Goal: Information Seeking & Learning: Learn about a topic

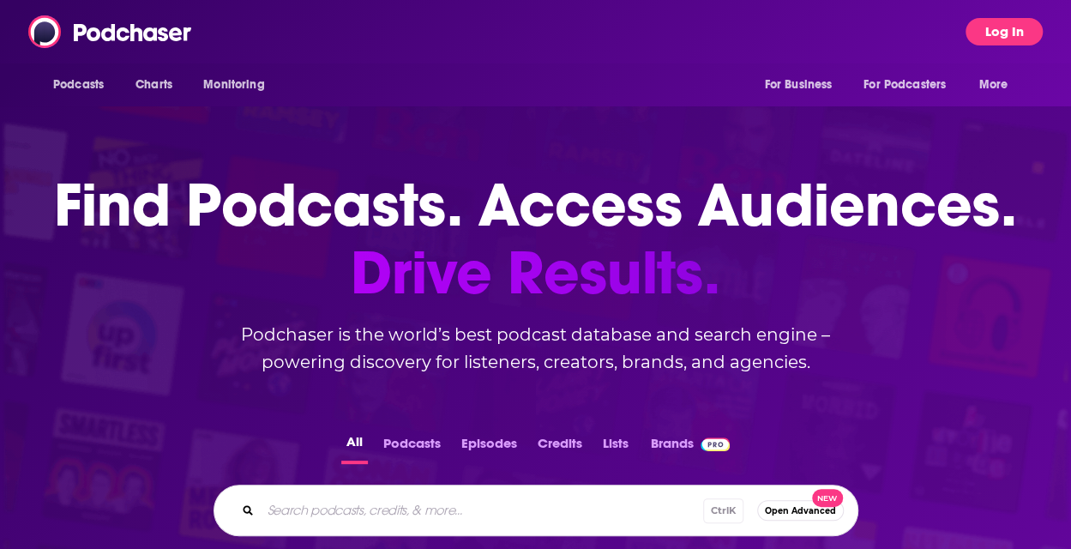
click at [1025, 20] on button "Log In" at bounding box center [1003, 31] width 77 height 27
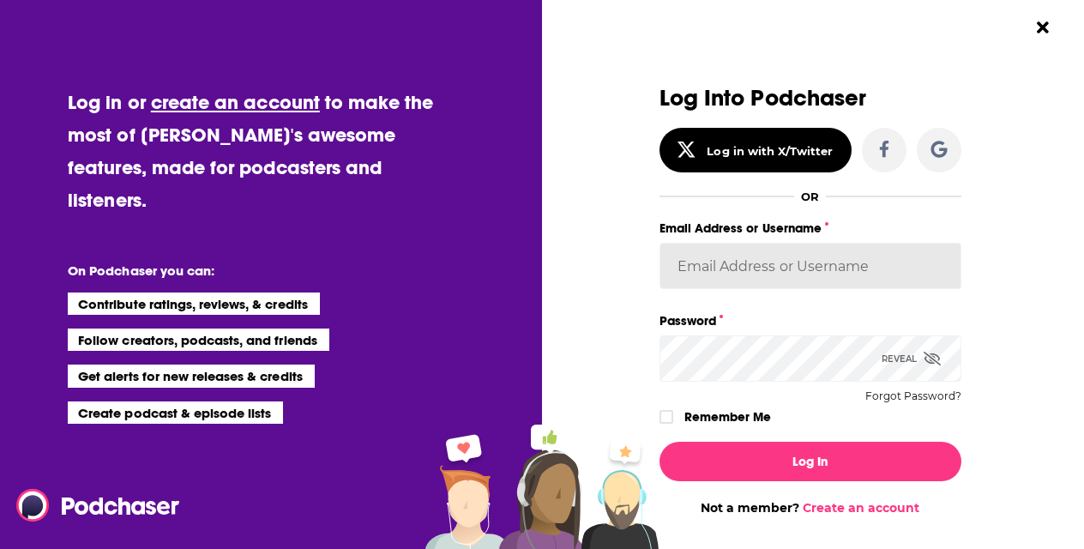
type input "chrisleal"
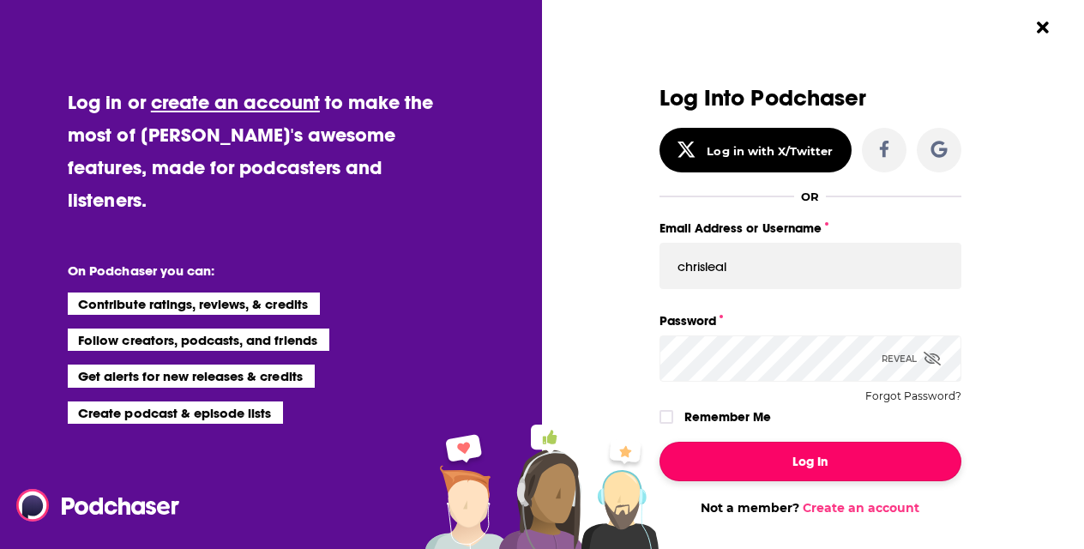
click at [749, 453] on button "Log In" at bounding box center [810, 461] width 302 height 39
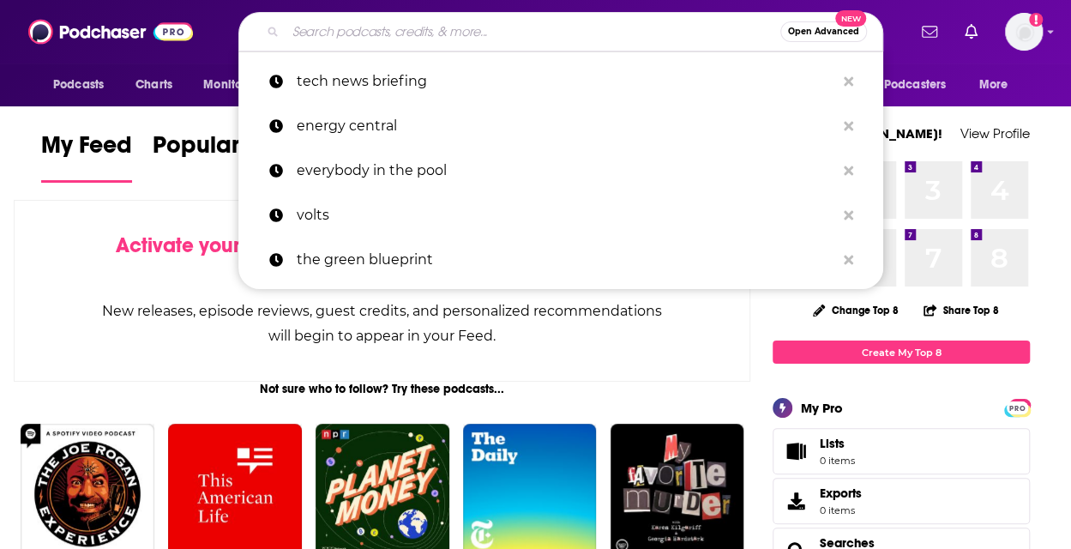
click at [488, 31] on input "Search podcasts, credits, & more..." at bounding box center [532, 31] width 495 height 27
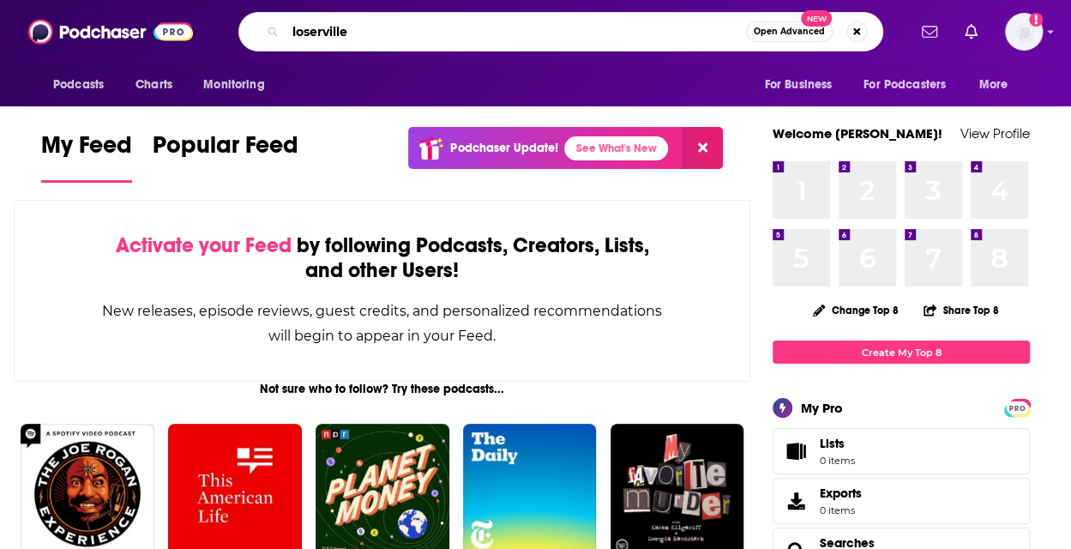
type input "loserville"
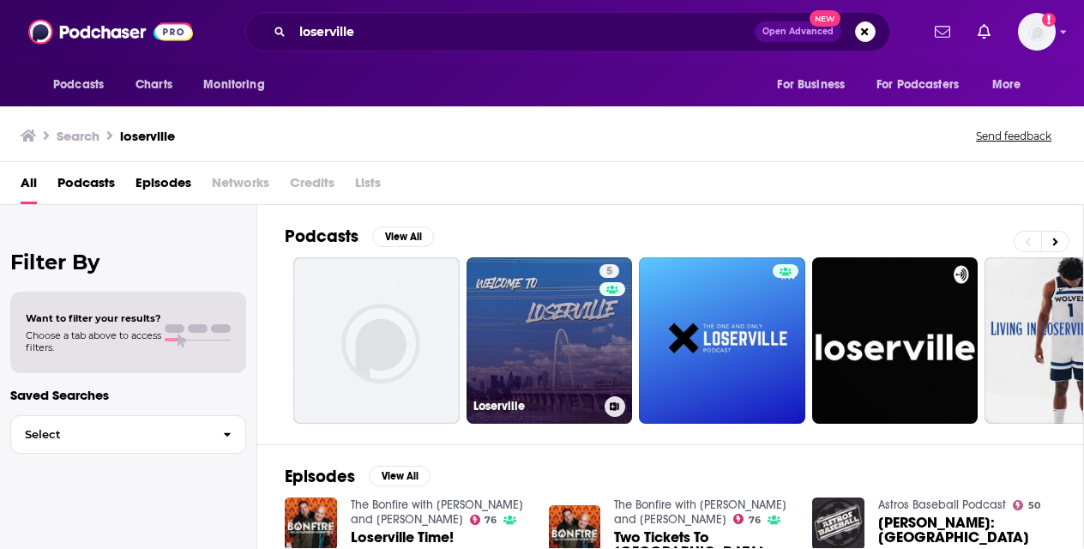
click at [526, 356] on link "5 Loserville" at bounding box center [549, 340] width 166 height 166
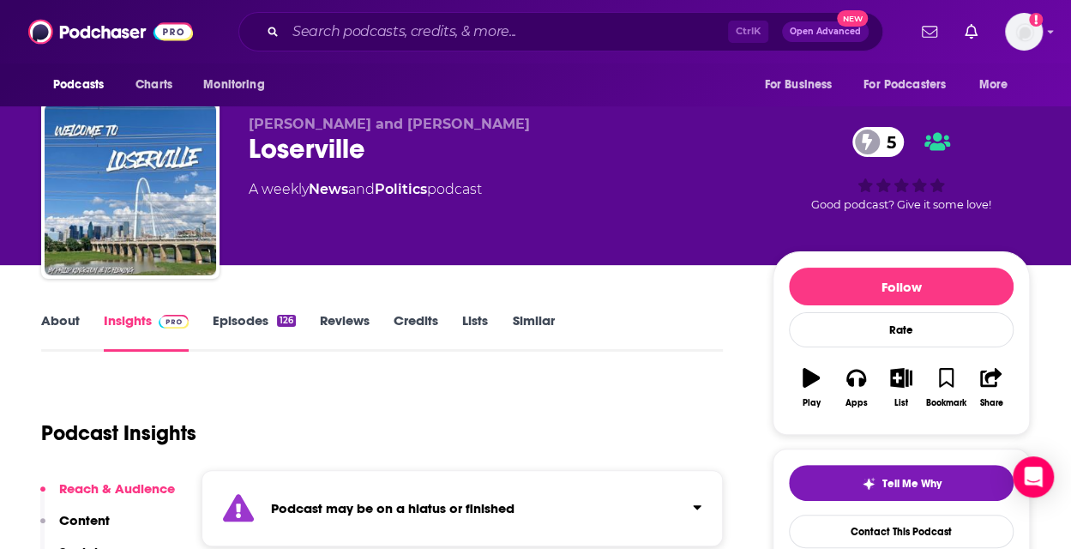
scroll to position [103, 0]
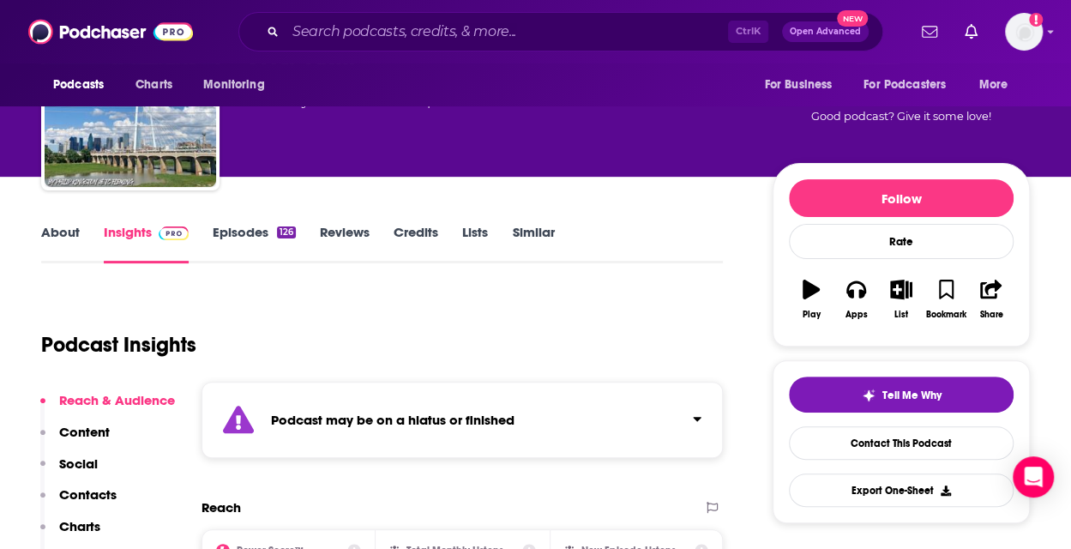
click at [249, 236] on link "Episodes 126" at bounding box center [254, 243] width 83 height 39
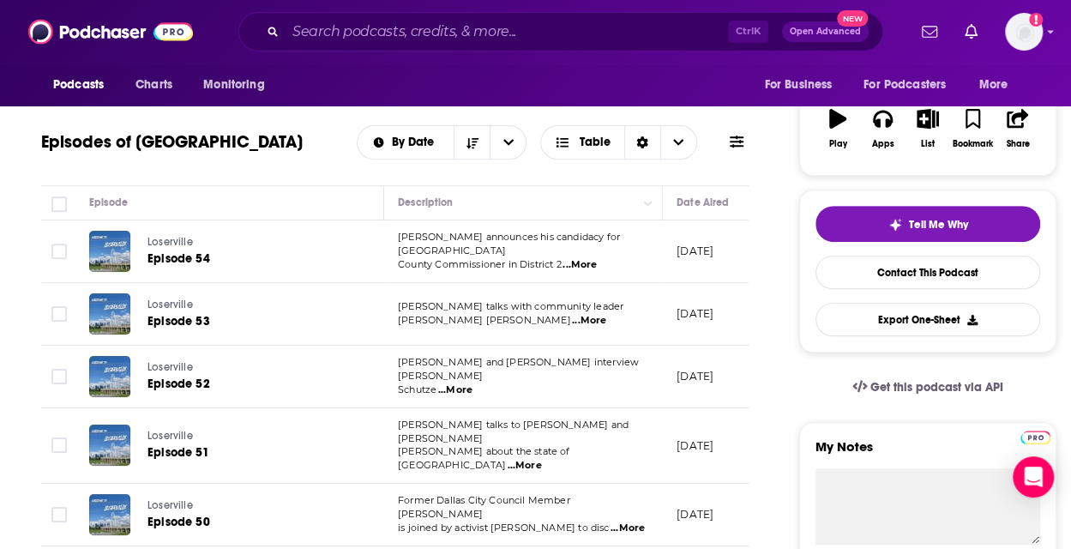
scroll to position [0, 198]
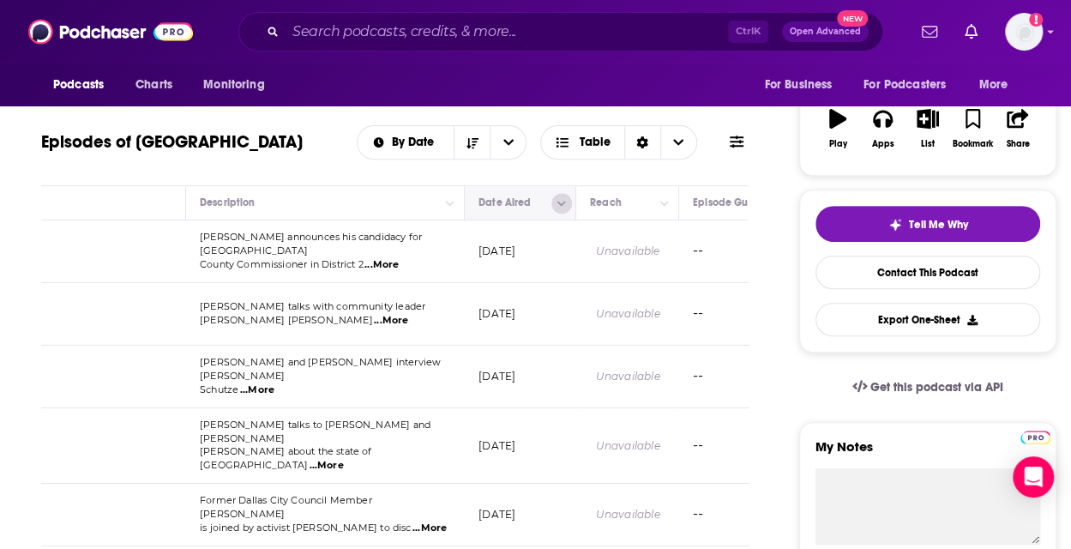
click at [562, 207] on icon "Column Actions" at bounding box center [561, 203] width 9 height 10
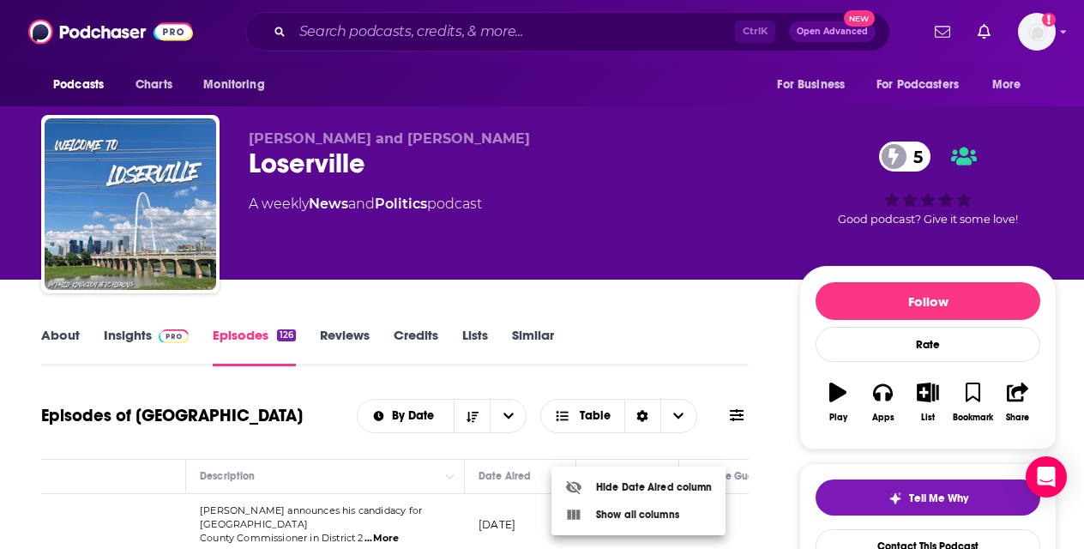
click at [626, 370] on div at bounding box center [542, 274] width 1084 height 549
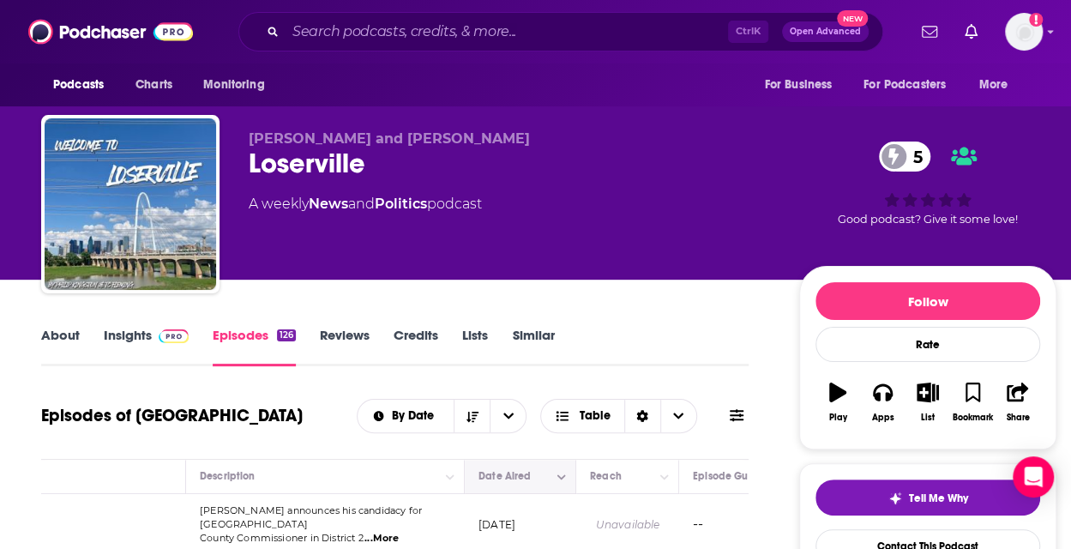
click at [492, 484] on button "Move" at bounding box center [518, 476] width 83 height 21
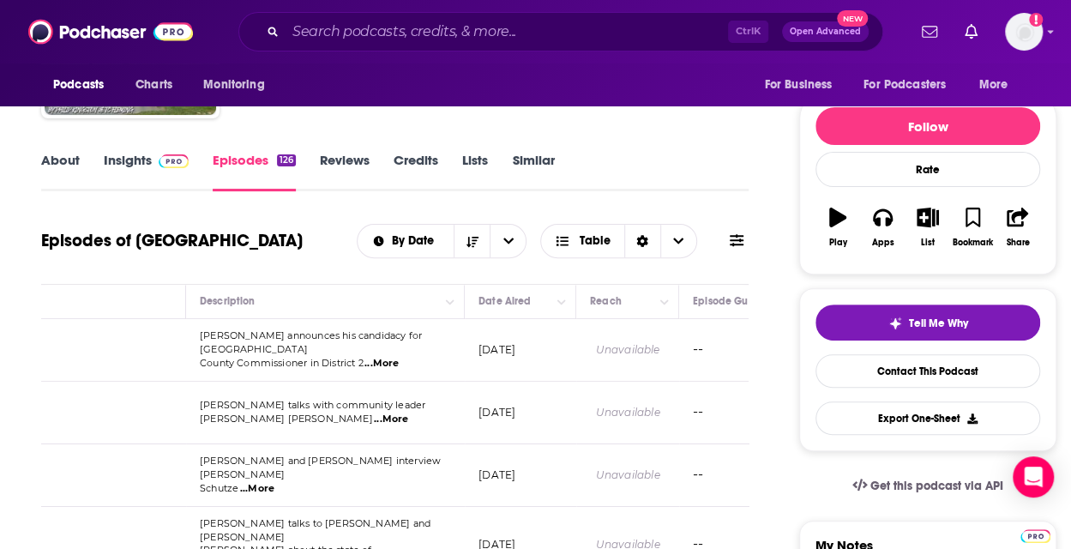
scroll to position [0, 83]
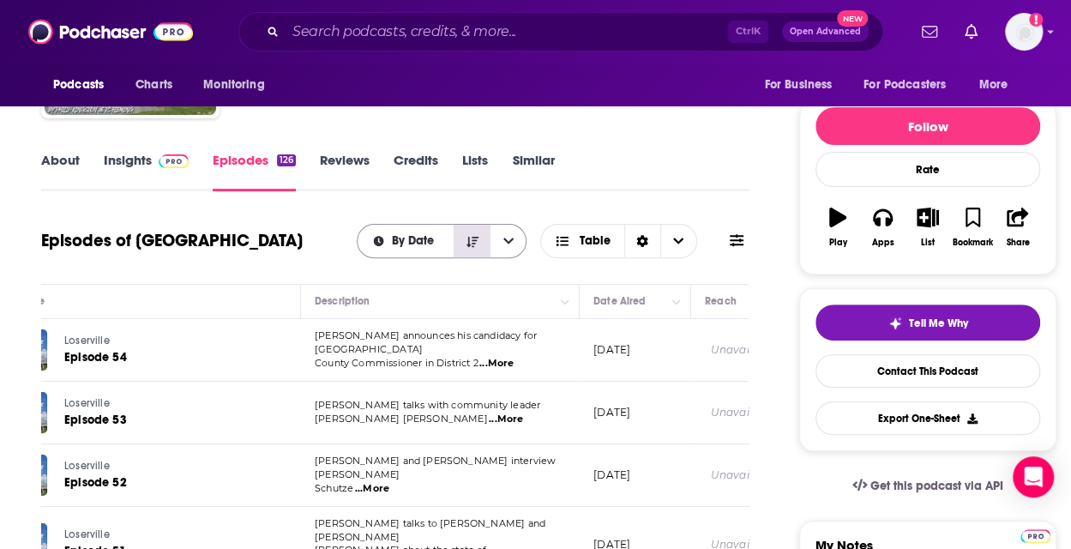
click at [473, 246] on icon "Sort Direction" at bounding box center [472, 242] width 12 height 12
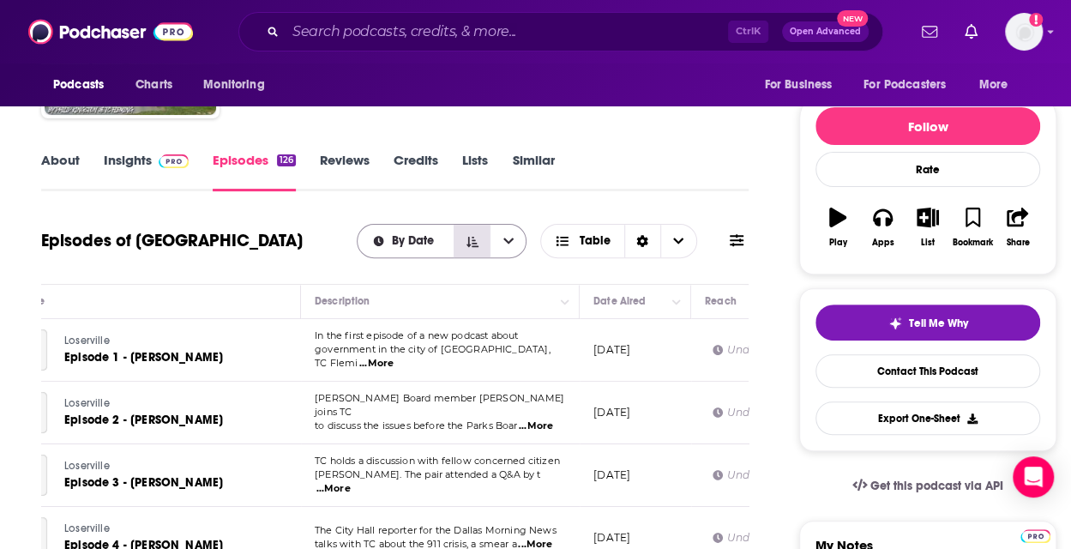
click at [473, 246] on icon "Sort Direction" at bounding box center [472, 242] width 12 height 12
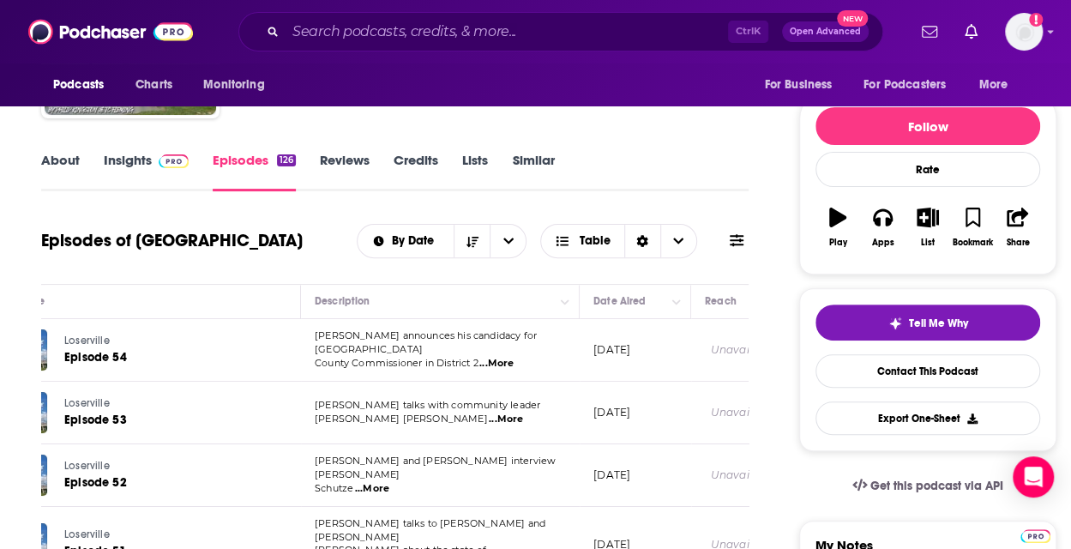
click at [77, 153] on link "About" at bounding box center [60, 171] width 39 height 39
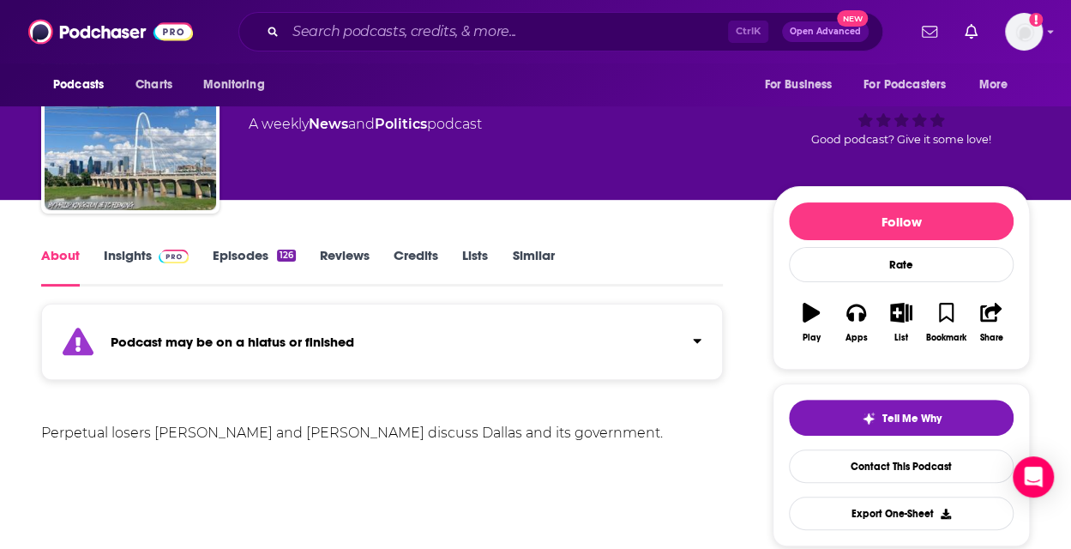
scroll to position [79, 0]
